Goal: Transaction & Acquisition: Purchase product/service

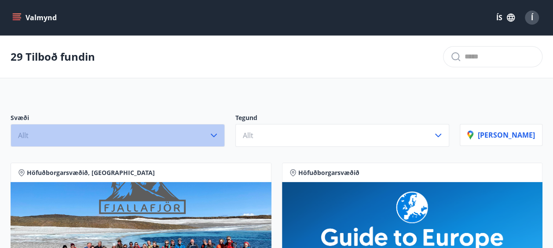
click at [197, 140] on button "Allt" at bounding box center [118, 135] width 214 height 23
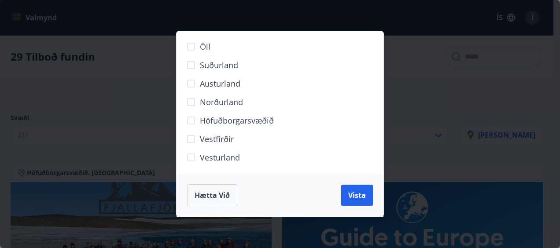
click at [206, 121] on span "Höfuðborgarsvæðið" at bounding box center [237, 120] width 74 height 11
click at [337, 198] on div "Hætta við Vista" at bounding box center [279, 195] width 207 height 43
click at [354, 196] on span "Vista" at bounding box center [357, 196] width 18 height 10
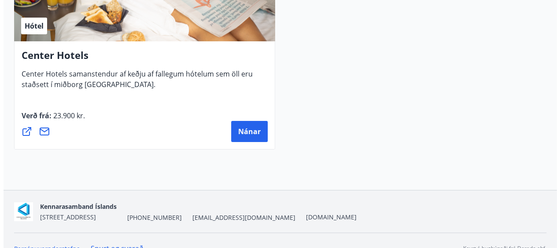
scroll to position [1546, 0]
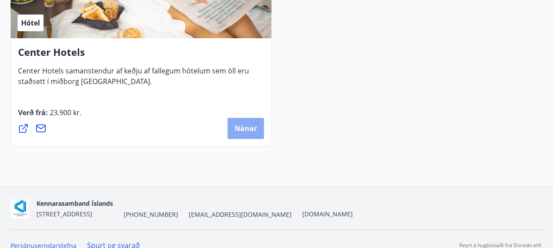
click at [244, 129] on span "Nánar" at bounding box center [246, 129] width 22 height 10
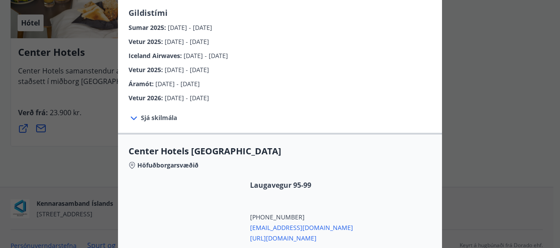
scroll to position [189, 0]
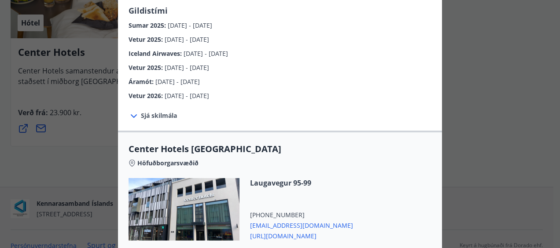
click at [152, 111] on span "Sjá skilmála" at bounding box center [159, 115] width 36 height 9
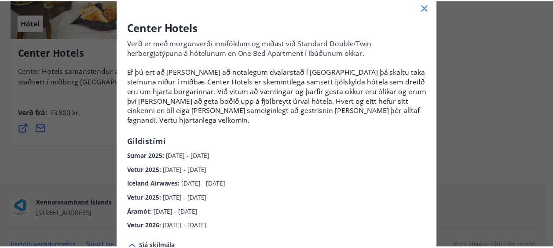
scroll to position [55, 0]
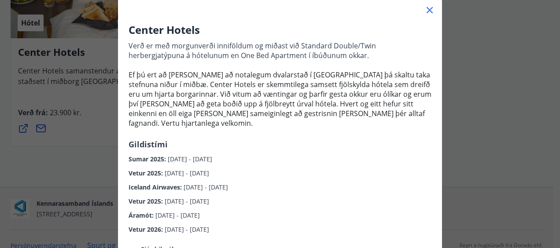
click at [429, 12] on icon at bounding box center [429, 10] width 11 height 11
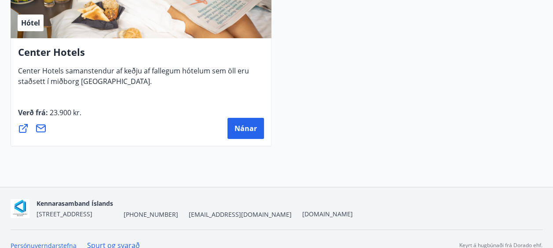
click at [25, 128] on icon at bounding box center [23, 128] width 11 height 11
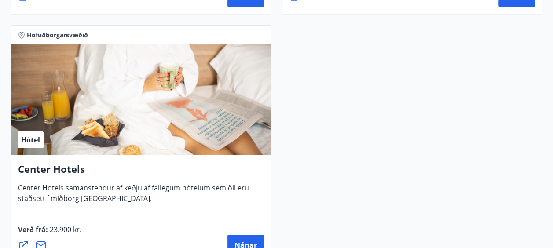
scroll to position [1444, 0]
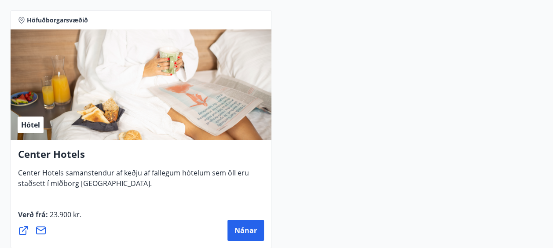
click at [41, 235] on icon at bounding box center [41, 230] width 11 height 11
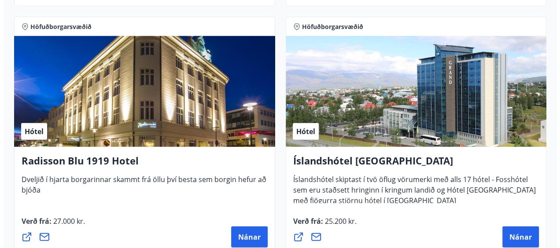
scroll to position [1221, 0]
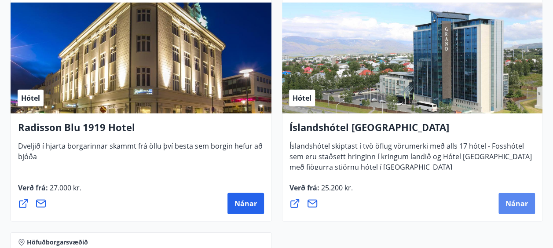
click at [515, 203] on span "Nánar" at bounding box center [517, 204] width 22 height 10
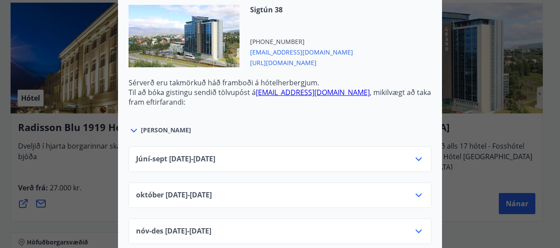
scroll to position [363, 0]
click at [287, 154] on div "Júní-[DATE]06.25 - [DATE]" at bounding box center [280, 163] width 288 height 18
click at [416, 154] on icon at bounding box center [418, 159] width 11 height 11
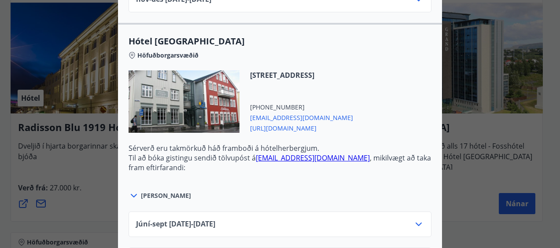
scroll to position [736, 0]
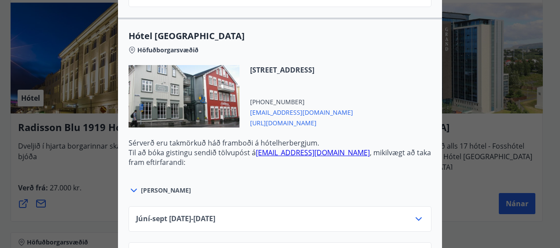
click at [415, 217] on icon at bounding box center [418, 219] width 6 height 4
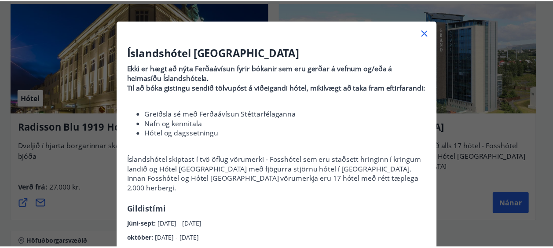
scroll to position [0, 0]
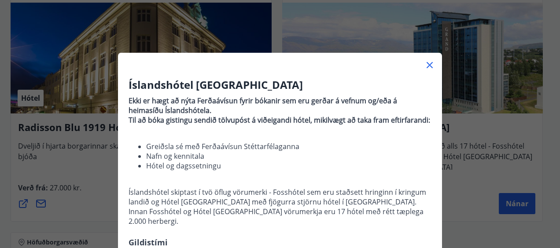
click at [427, 62] on icon at bounding box center [429, 65] width 11 height 11
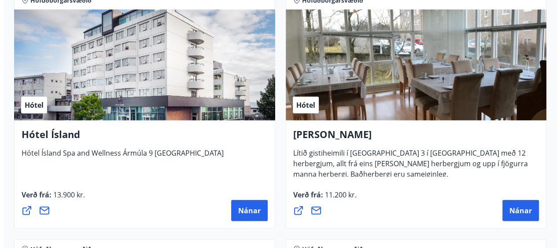
scroll to position [965, 0]
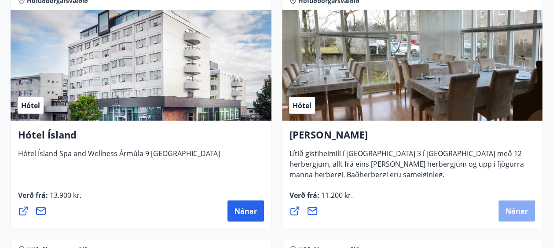
click at [508, 209] on span "Nánar" at bounding box center [517, 211] width 22 height 10
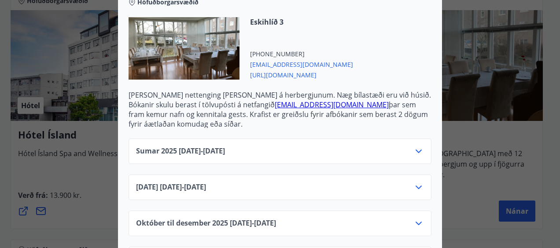
scroll to position [291, 0]
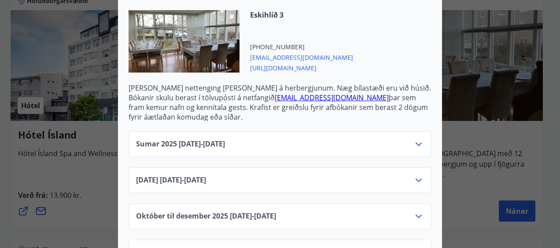
click at [417, 142] on icon at bounding box center [418, 144] width 11 height 11
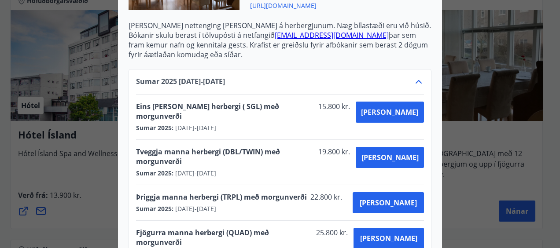
scroll to position [354, 0]
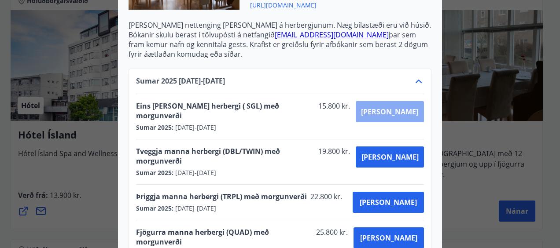
click at [418, 109] on button "[PERSON_NAME]" at bounding box center [389, 111] width 68 height 21
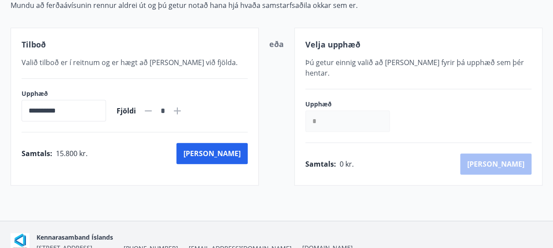
scroll to position [151, 0]
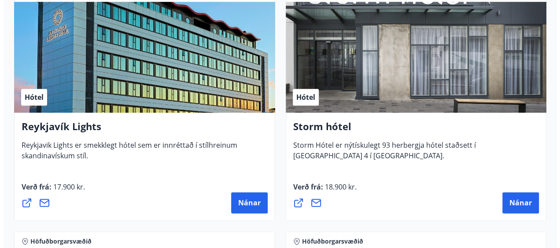
scroll to position [475, 0]
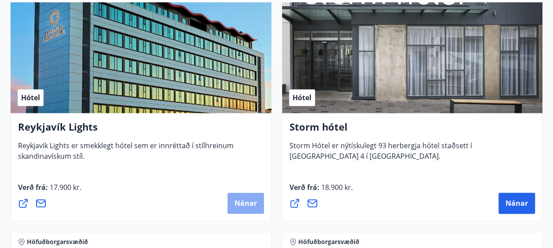
click at [250, 203] on span "Nánar" at bounding box center [246, 203] width 22 height 10
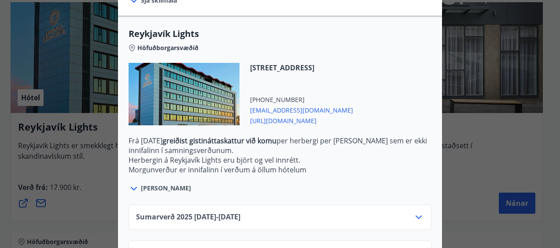
scroll to position [273, 0]
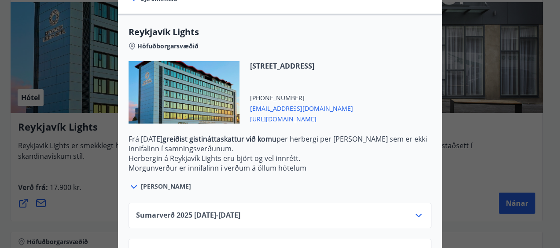
click at [420, 218] on icon at bounding box center [418, 215] width 11 height 11
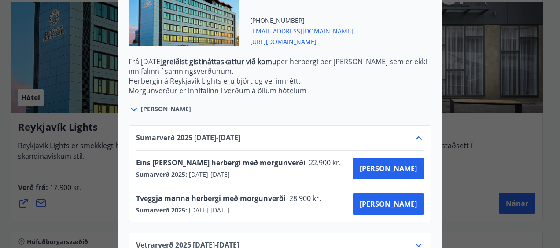
scroll to position [377, 0]
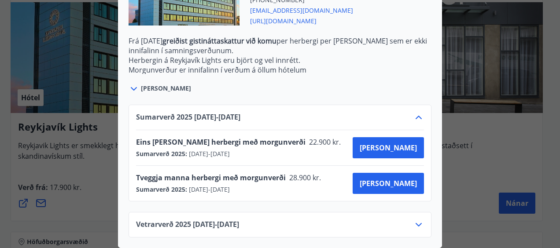
click at [415, 225] on div "Vetrarverð [PHONE_NUMBER][DATE] - [DATE]" at bounding box center [280, 229] width 288 height 18
click at [415, 220] on icon at bounding box center [418, 225] width 11 height 11
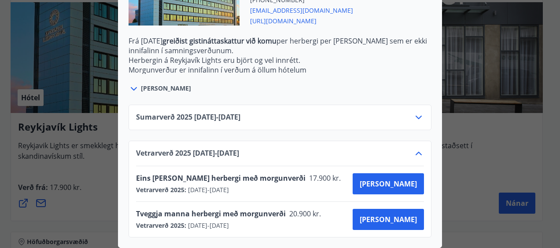
click at [415, 152] on icon at bounding box center [418, 154] width 6 height 4
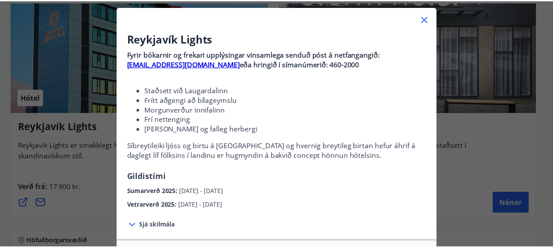
scroll to position [0, 0]
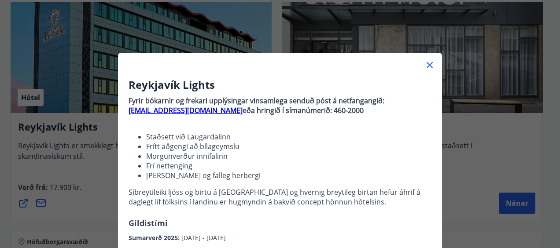
click at [425, 67] on icon at bounding box center [429, 65] width 11 height 11
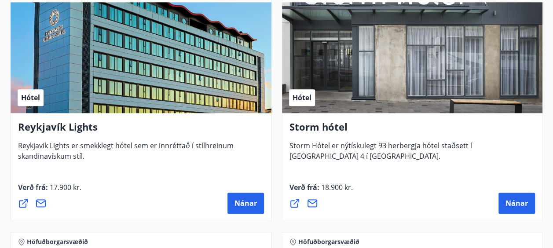
click at [21, 205] on icon at bounding box center [23, 203] width 11 height 11
click at [295, 206] on icon at bounding box center [294, 203] width 9 height 9
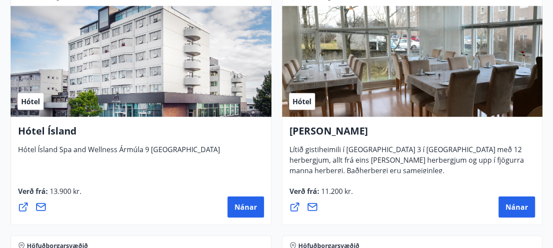
scroll to position [969, 0]
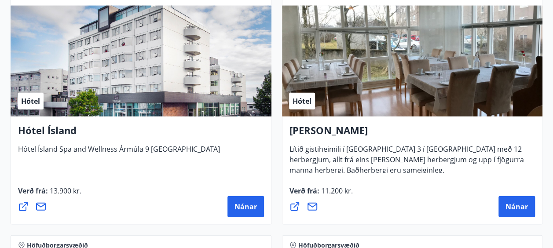
click at [22, 208] on icon at bounding box center [23, 207] width 11 height 11
